Goal: Find specific page/section: Find specific page/section

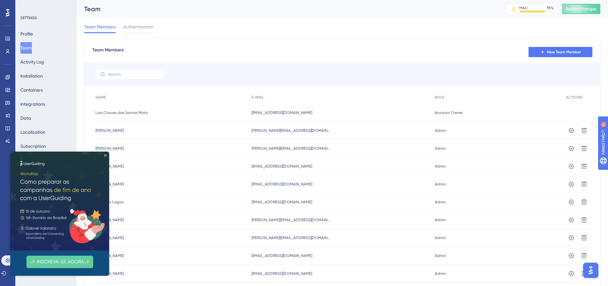
click at [105, 155] on icon "Close Preview" at bounding box center [105, 155] width 3 height 3
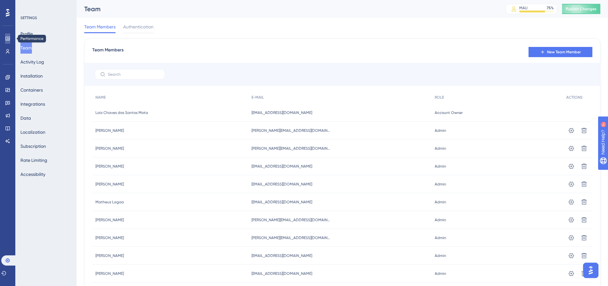
click at [7, 41] on icon at bounding box center [7, 39] width 4 height 4
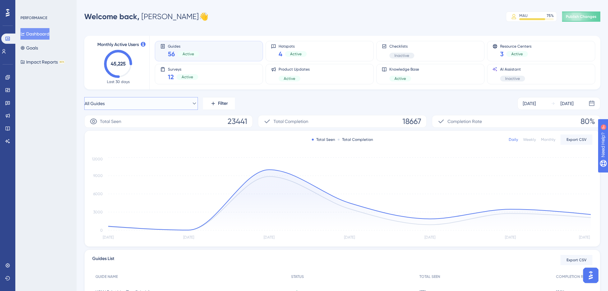
click at [135, 104] on button "All Guides" at bounding box center [141, 103] width 114 height 13
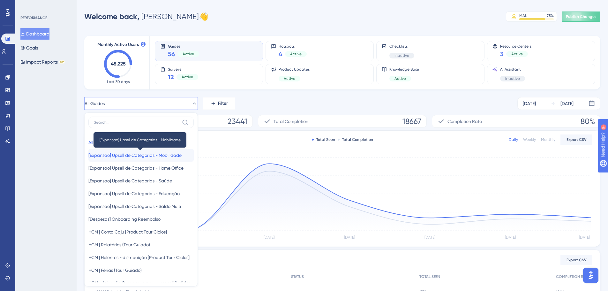
click at [130, 152] on span "[Expansao] Upsell de Categorias - Mobilidade" at bounding box center [134, 155] width 93 height 8
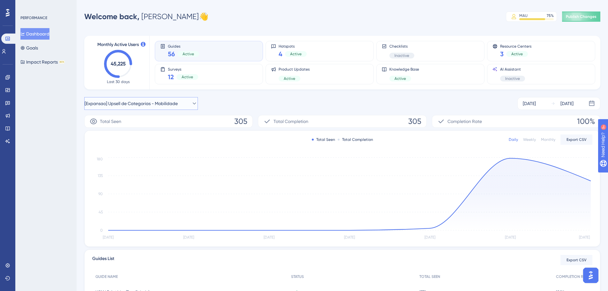
click at [152, 105] on span "[Expansao] Upsell de Categorias - Mobilidade" at bounding box center [131, 104] width 93 height 8
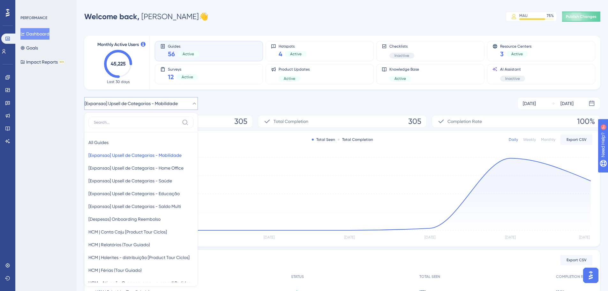
scroll to position [19, 0]
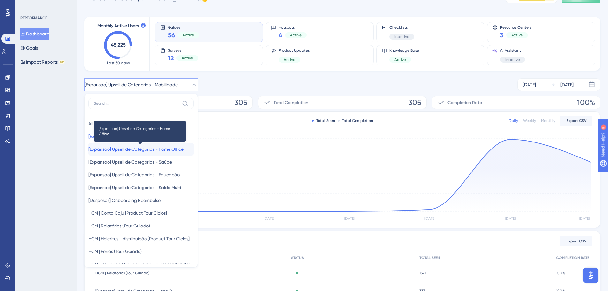
click at [142, 149] on span "[Expansao] Upsell de Categorias - Home Office" at bounding box center [135, 149] width 95 height 8
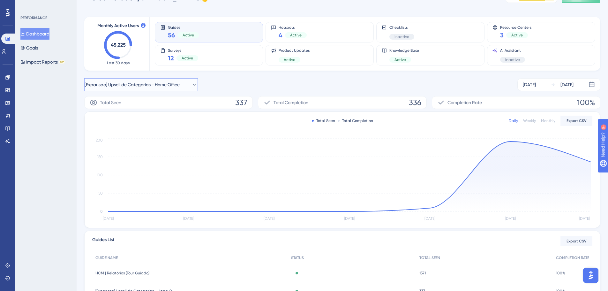
click at [154, 80] on button "[Expansao] Upsell de Categorias - Home Office" at bounding box center [141, 84] width 114 height 13
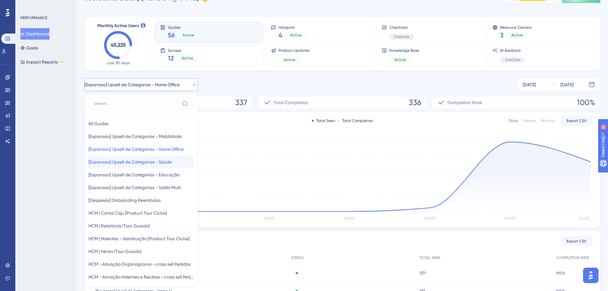
click at [142, 161] on span "[Expansao] Upsell de Categorias - Saúde" at bounding box center [130, 162] width 84 height 8
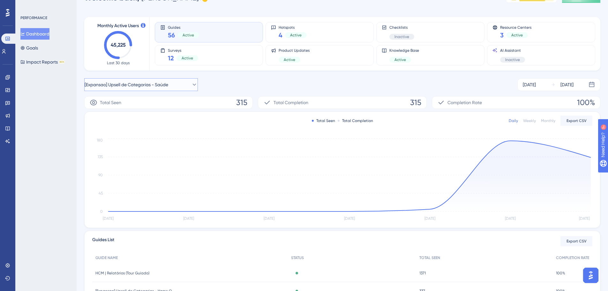
click at [145, 86] on span "[Expansao] Upsell de Categorias - Saúde" at bounding box center [127, 85] width 84 height 8
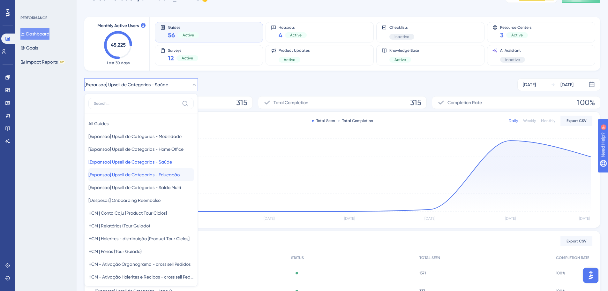
click at [136, 175] on span "[Expansao] Upsell de Categorias - Educação" at bounding box center [133, 175] width 91 height 8
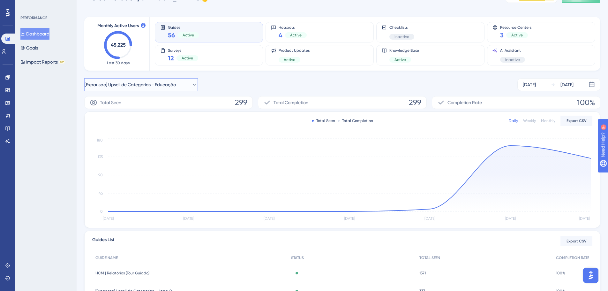
click at [148, 85] on span "[Expansao] Upsell de Categorias - Educação" at bounding box center [130, 85] width 91 height 8
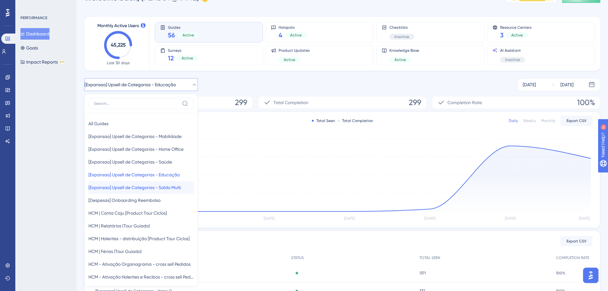
click at [148, 181] on button "[Expansao] Upsell de Categorias - Saldo Multi [Expansao] Upsell de Categorias -…" at bounding box center [140, 187] width 105 height 13
